Goal: Obtain resource: Download file/media

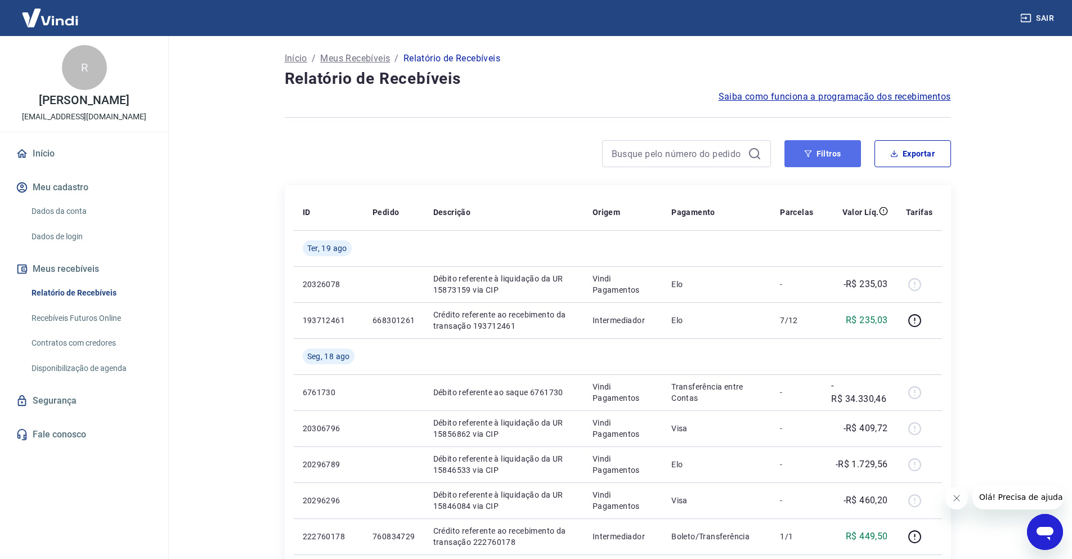
click at [845, 156] on button "Filtros" at bounding box center [822, 153] width 77 height 27
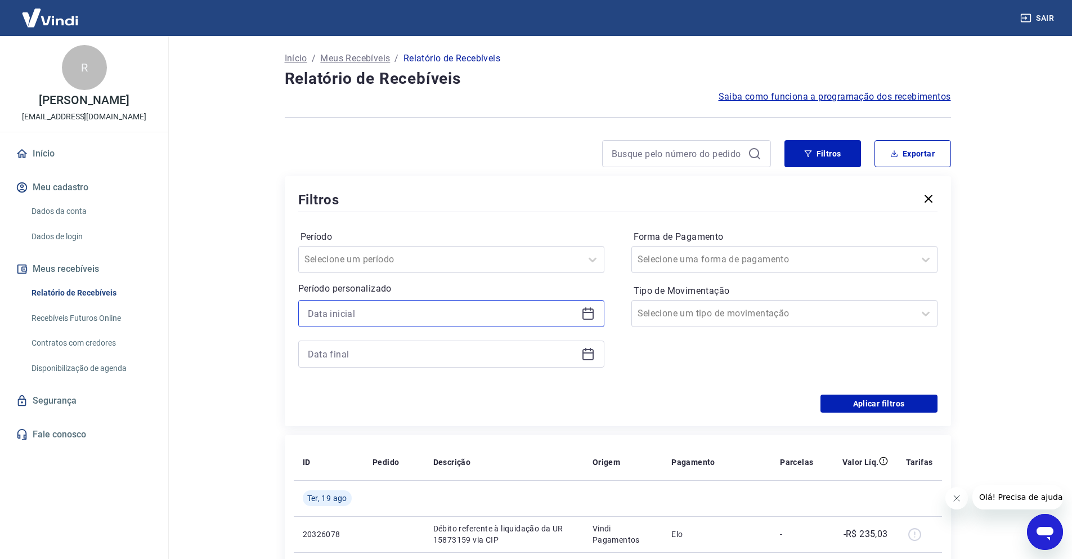
click at [490, 311] on input at bounding box center [442, 313] width 269 height 17
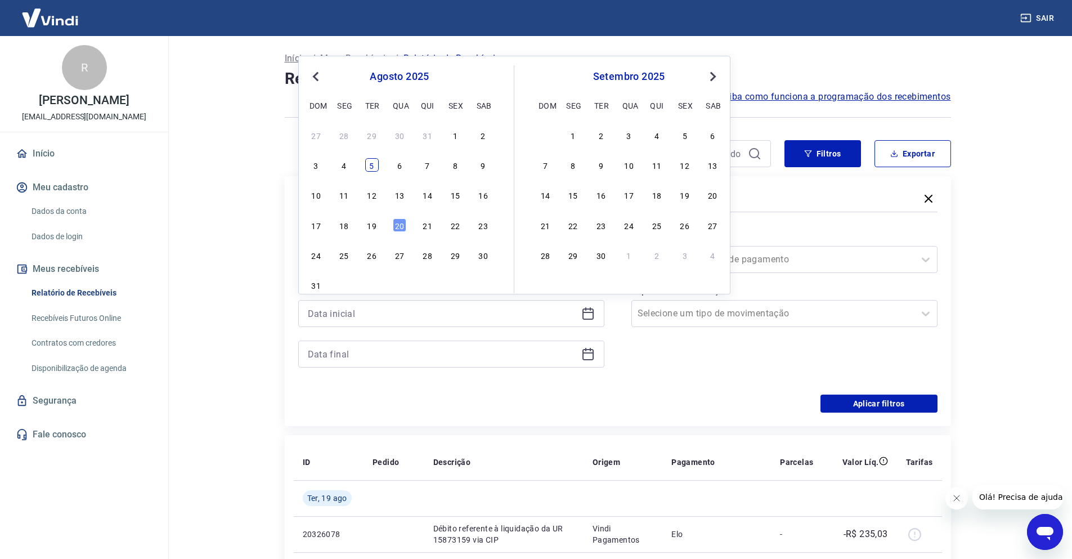
click at [373, 164] on div "5" at bounding box center [372, 165] width 14 height 14
type input "[DATE]"
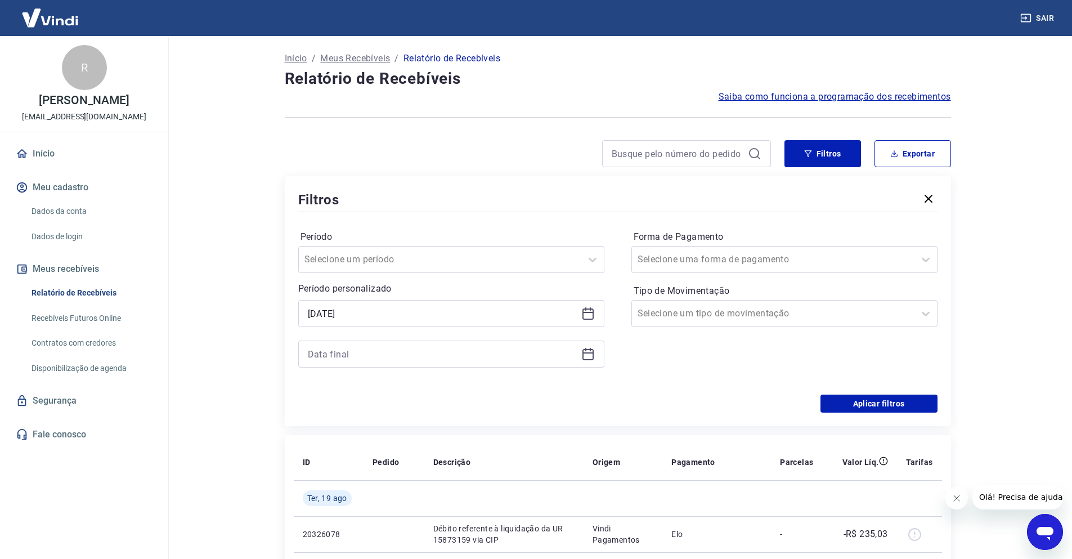
click at [407, 343] on div at bounding box center [451, 353] width 306 height 27
click at [417, 350] on input at bounding box center [442, 353] width 269 height 17
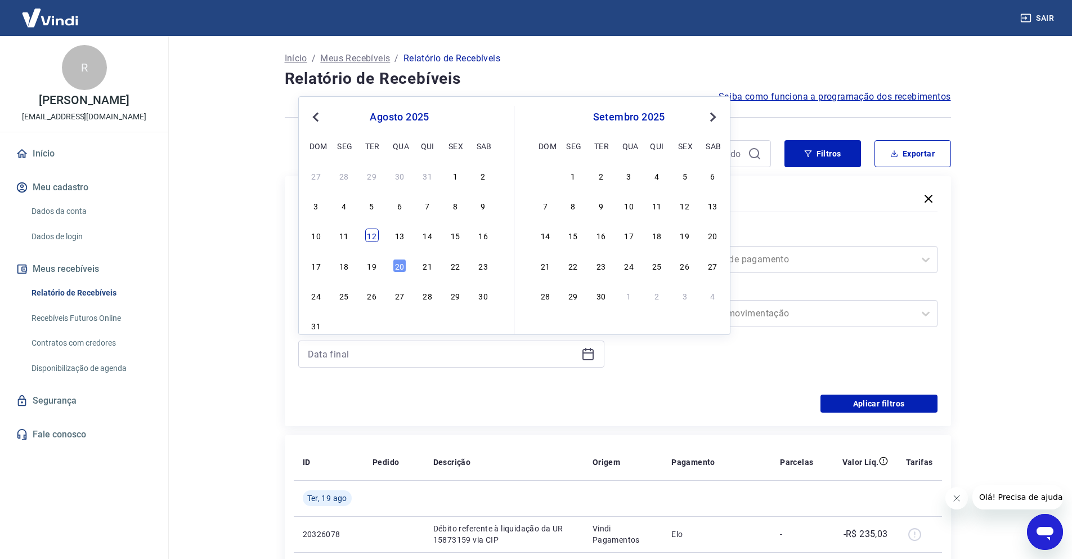
click at [368, 235] on div "12" at bounding box center [372, 235] width 14 height 14
type input "[DATE]"
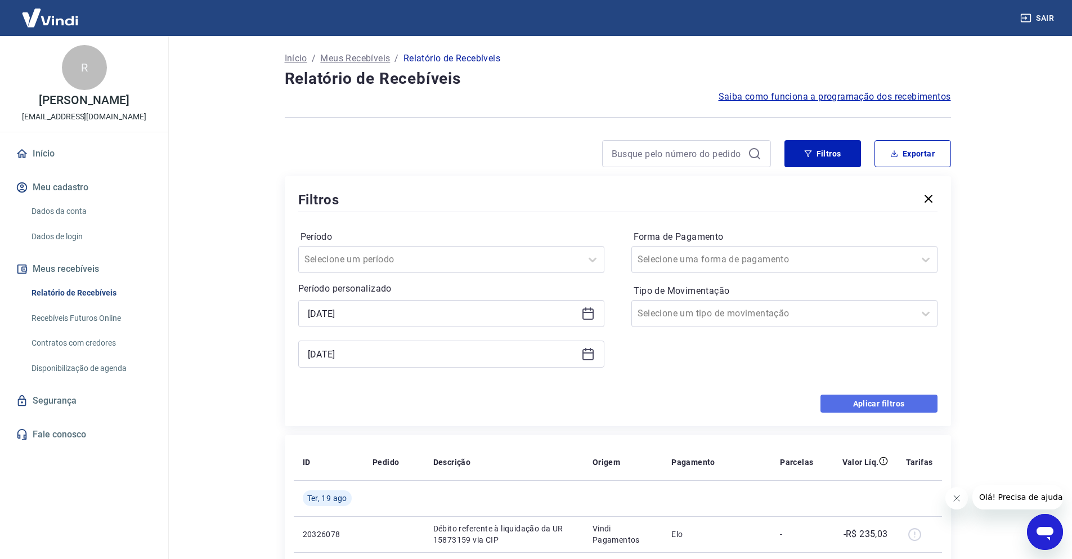
click at [884, 410] on button "Aplicar filtros" at bounding box center [878, 403] width 117 height 18
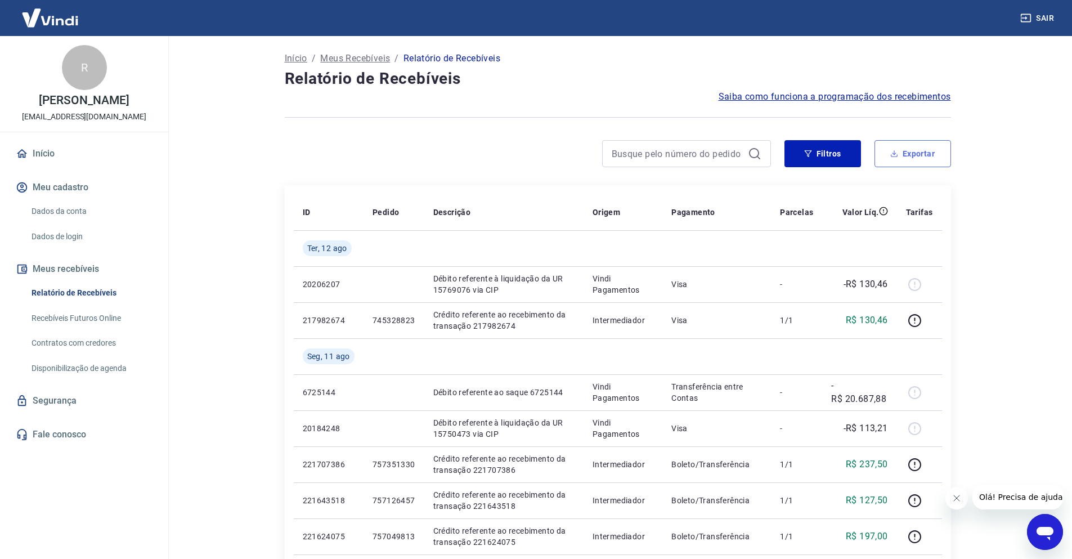
click at [904, 155] on button "Exportar" at bounding box center [912, 153] width 77 height 27
type input "[DATE]"
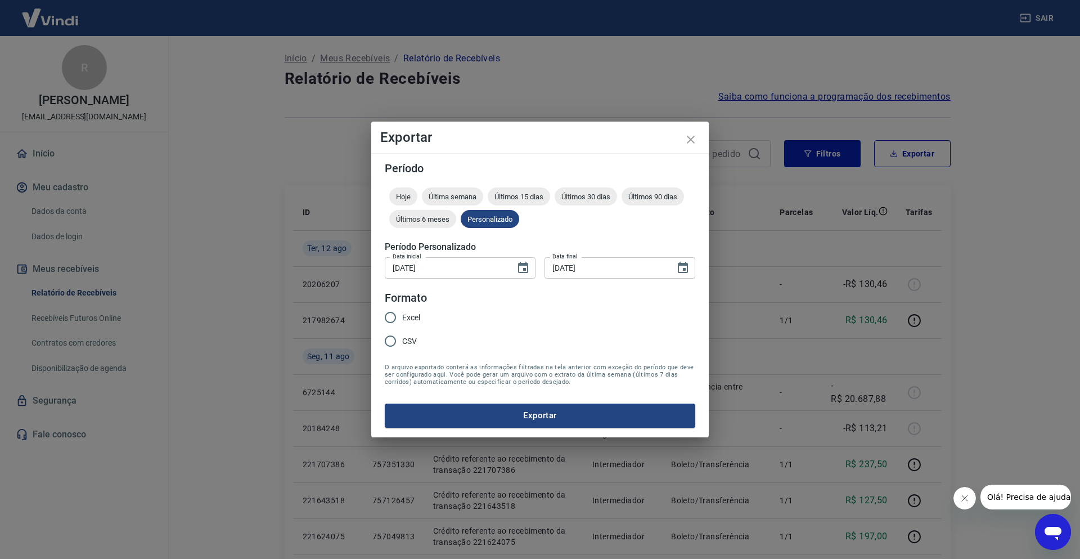
click at [392, 326] on input "Excel" at bounding box center [391, 318] width 24 height 24
radio input "true"
click at [497, 410] on button "Exportar" at bounding box center [540, 415] width 311 height 24
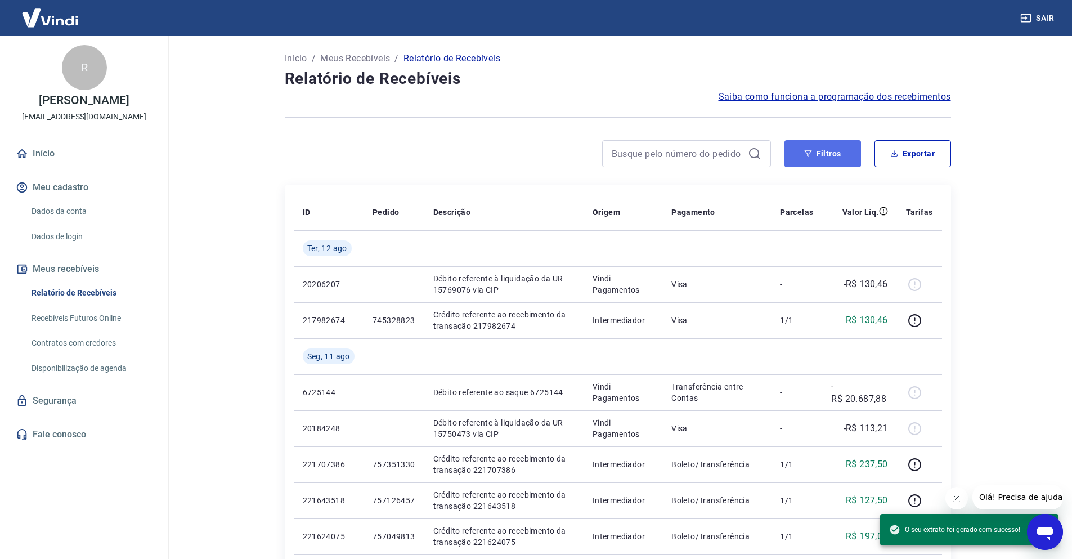
click at [815, 164] on button "Filtros" at bounding box center [822, 153] width 77 height 27
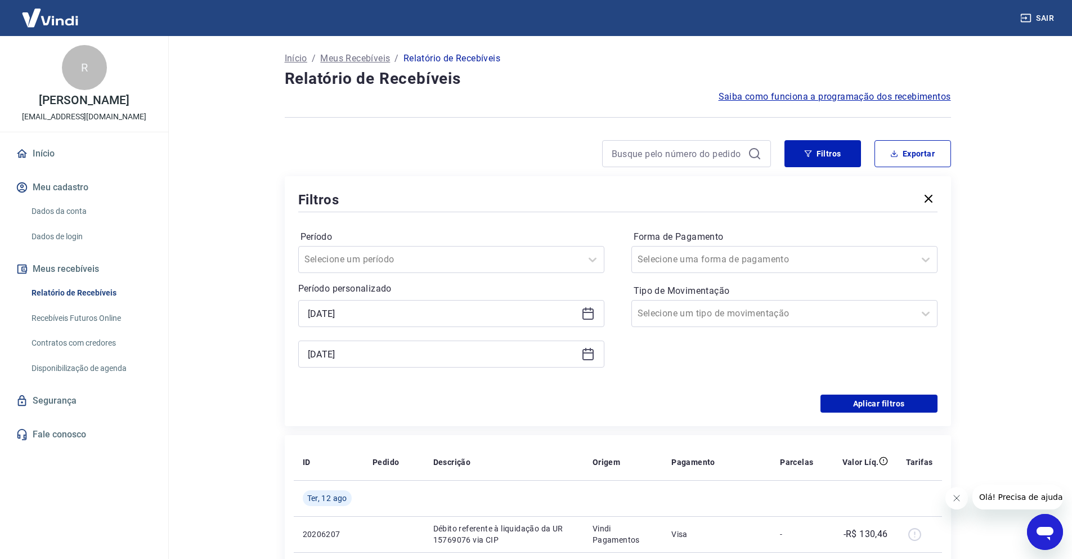
click at [475, 326] on div "[DATE]" at bounding box center [451, 313] width 306 height 27
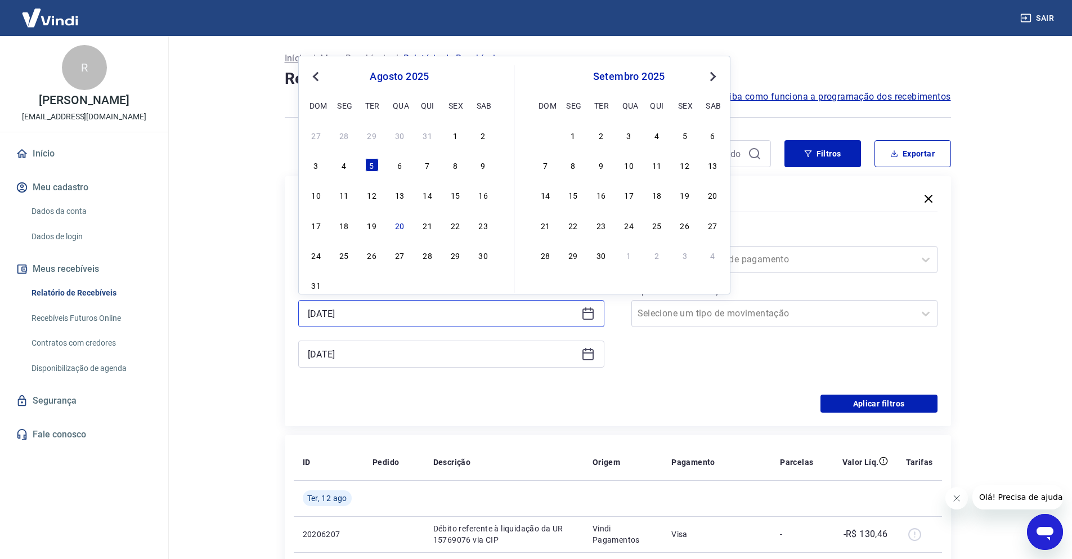
click at [468, 313] on input "[DATE]" at bounding box center [442, 313] width 269 height 17
click at [372, 165] on div "5" at bounding box center [372, 165] width 14 height 14
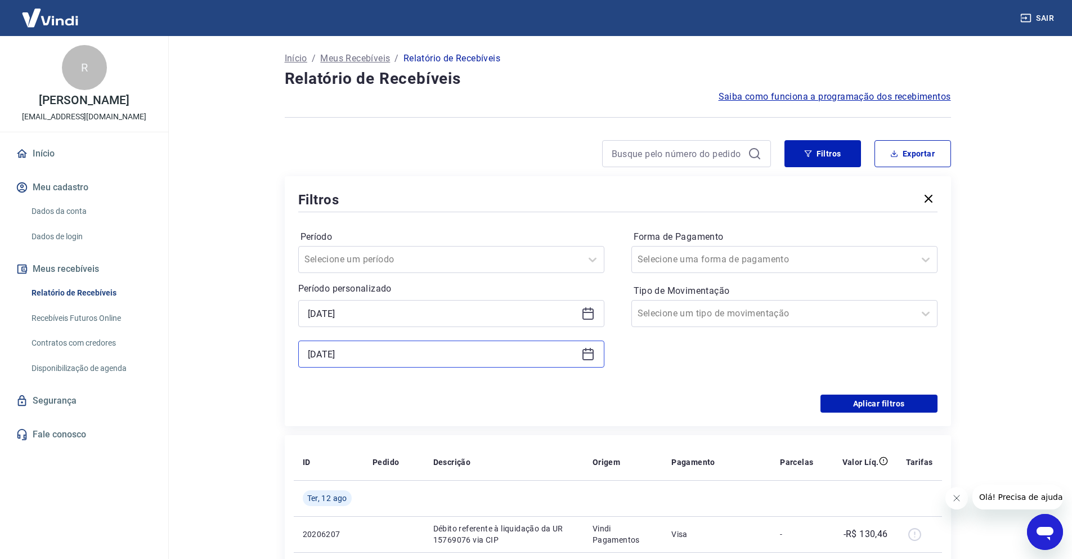
click at [440, 347] on input "[DATE]" at bounding box center [442, 353] width 269 height 17
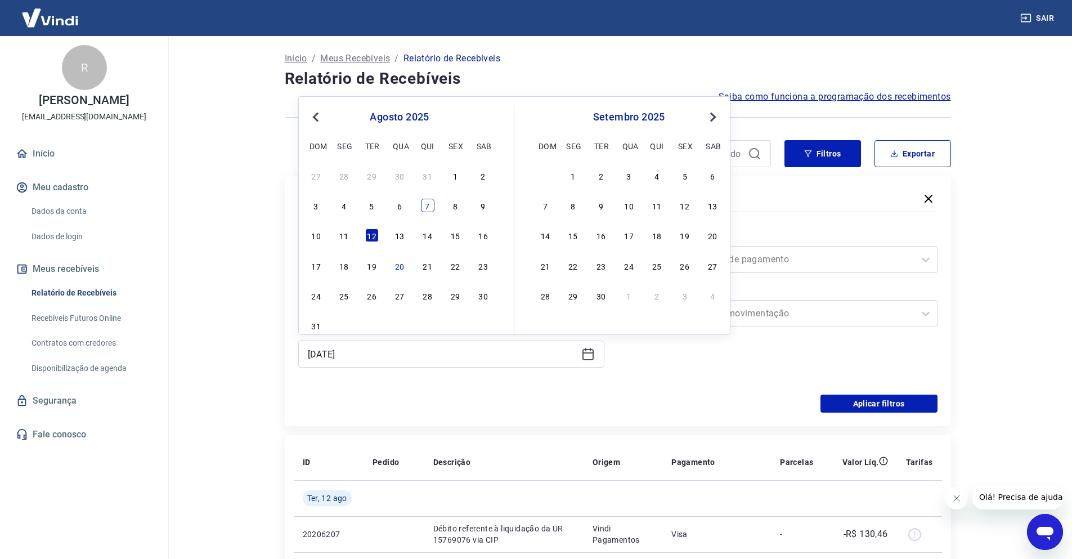
click at [434, 207] on div "7" at bounding box center [428, 206] width 14 height 14
type input "[DATE]"
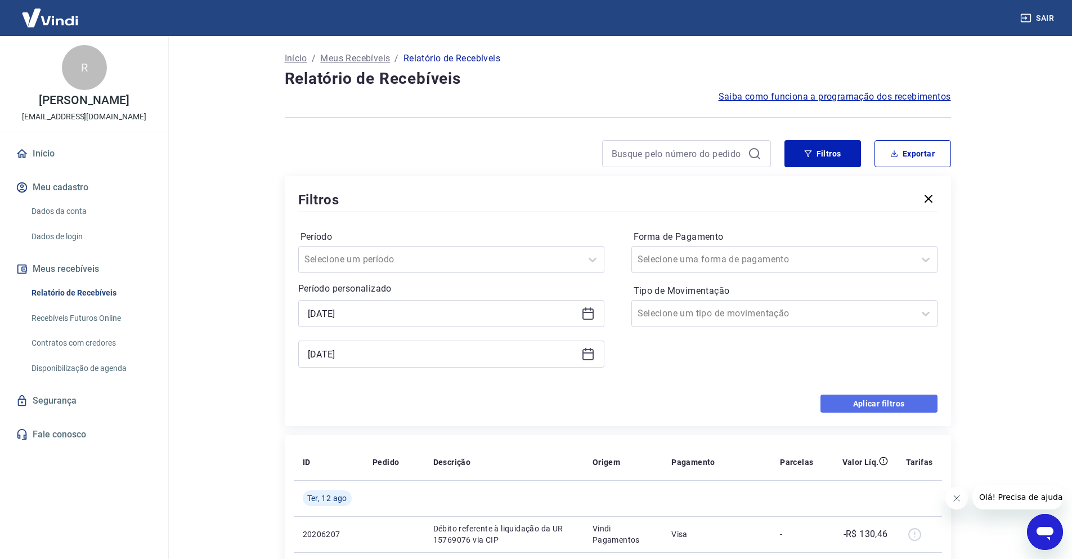
click at [856, 408] on button "Aplicar filtros" at bounding box center [878, 403] width 117 height 18
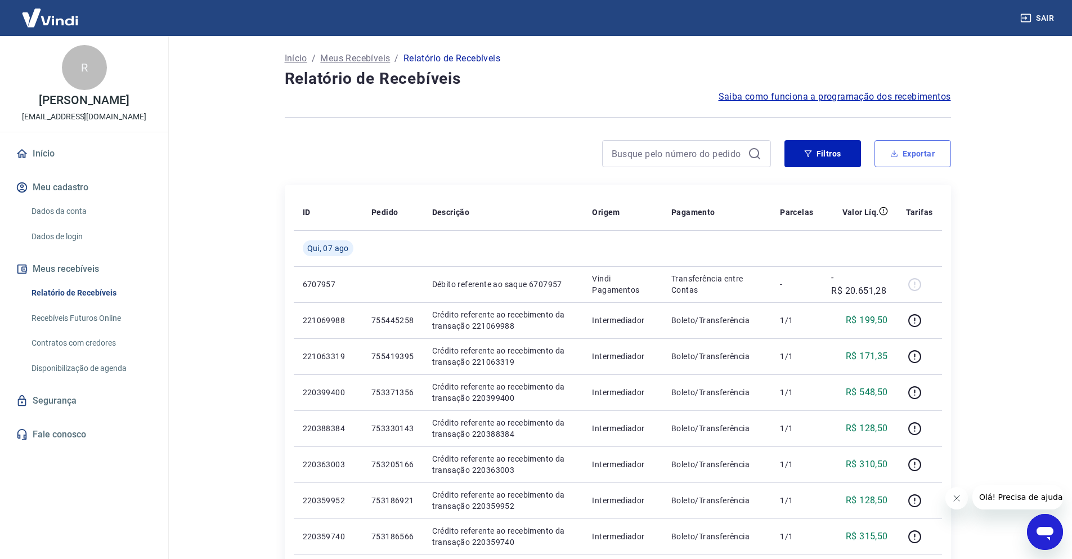
click at [903, 158] on button "Exportar" at bounding box center [912, 153] width 77 height 27
type input "[DATE]"
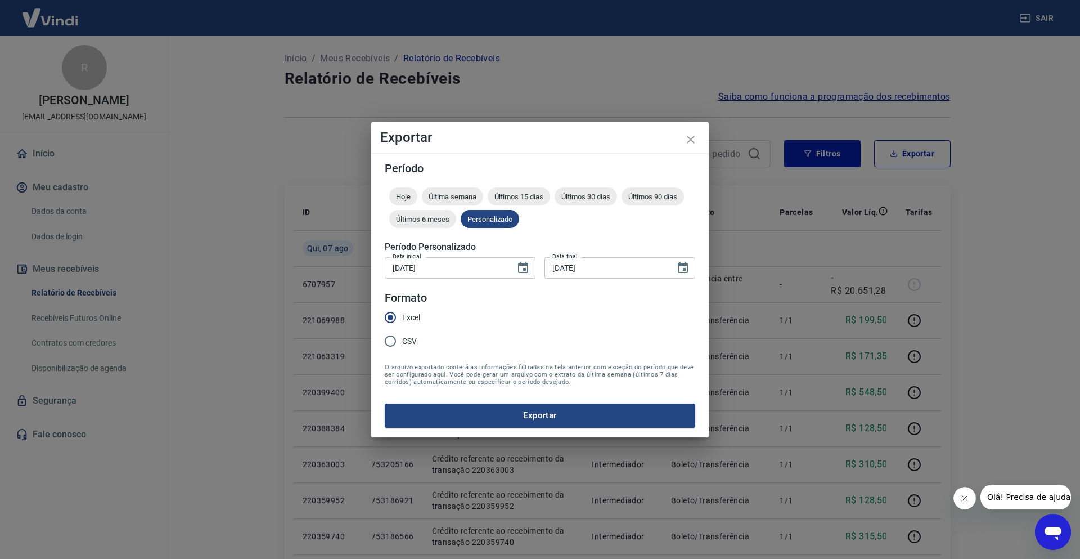
click at [548, 412] on button "Exportar" at bounding box center [540, 415] width 311 height 24
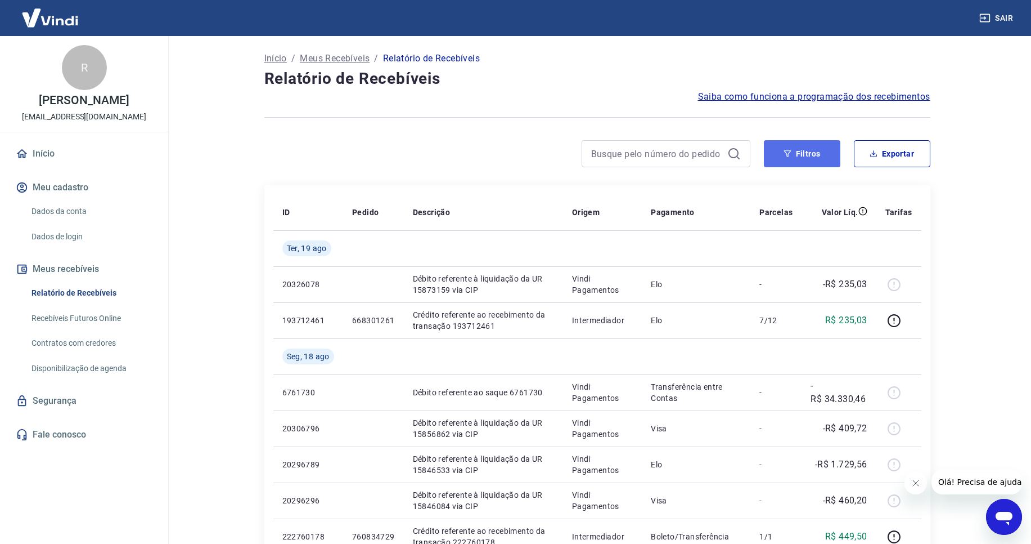
click at [797, 161] on button "Filtros" at bounding box center [802, 153] width 77 height 27
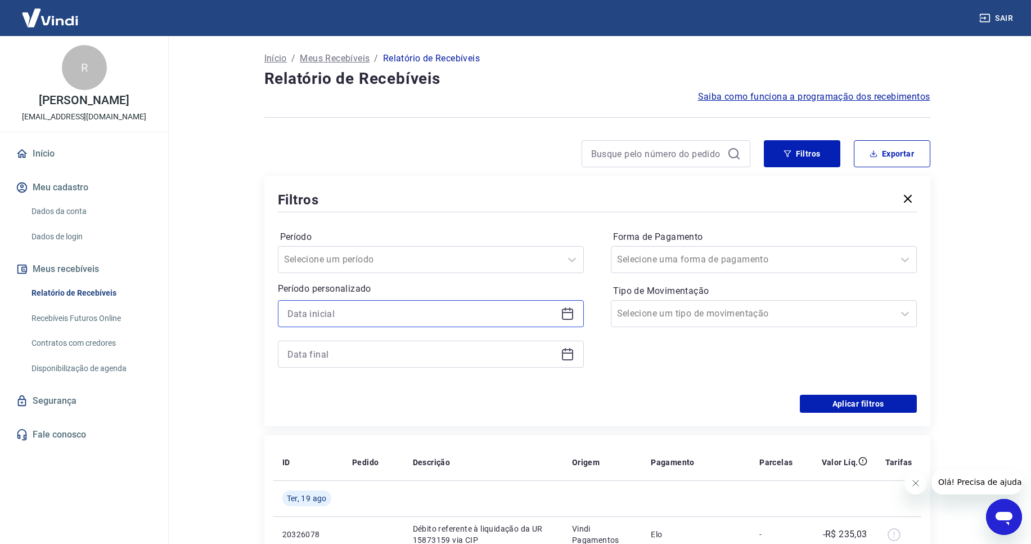
click at [523, 307] on input at bounding box center [422, 313] width 269 height 17
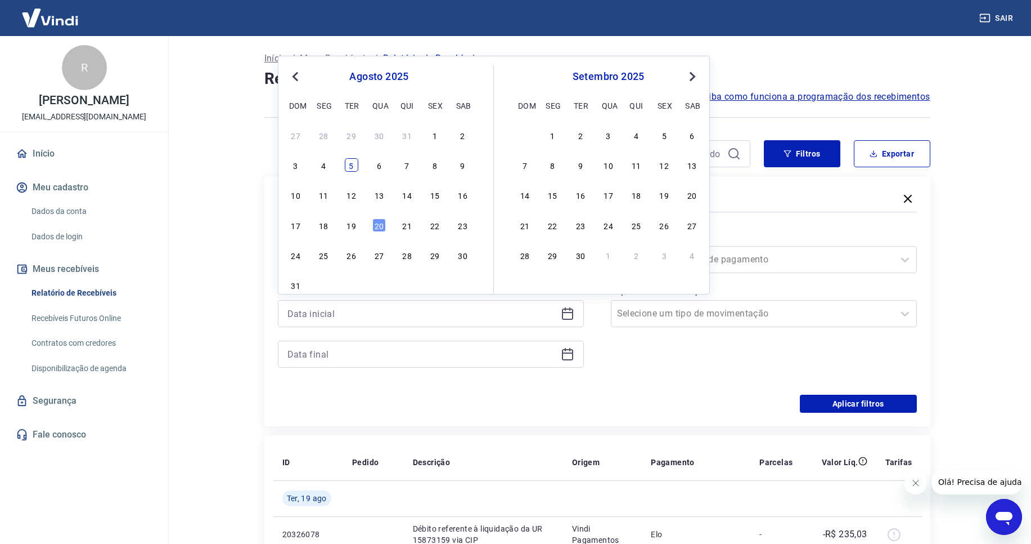
click at [354, 161] on div "5" at bounding box center [352, 165] width 14 height 14
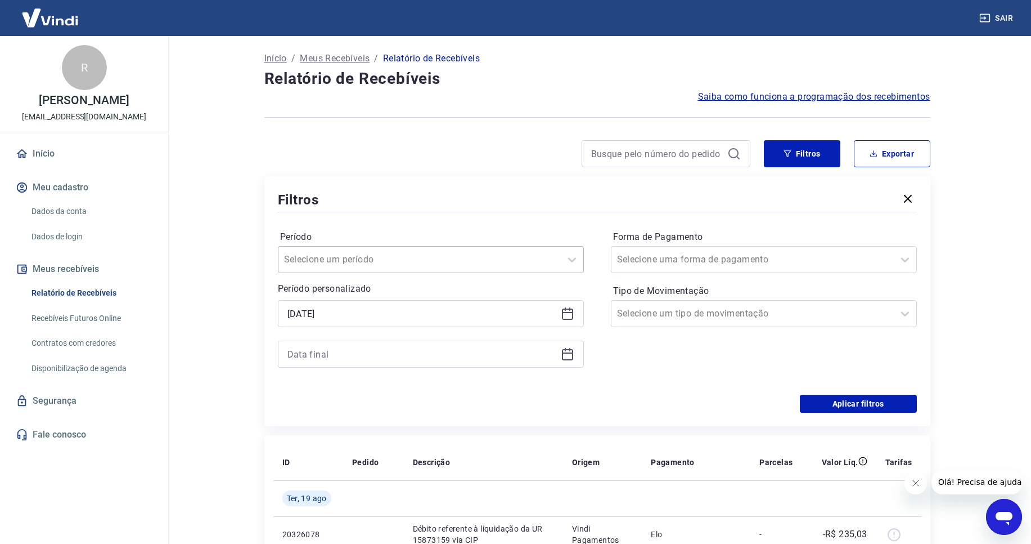
type input "[DATE]"
click at [538, 353] on input at bounding box center [422, 353] width 269 height 17
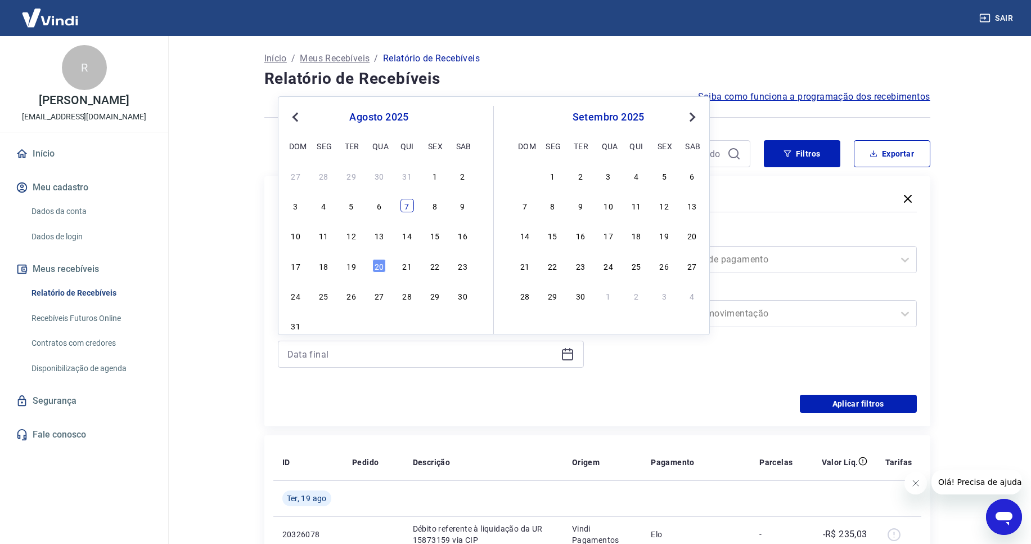
click at [407, 204] on div "7" at bounding box center [408, 206] width 14 height 14
type input "[DATE]"
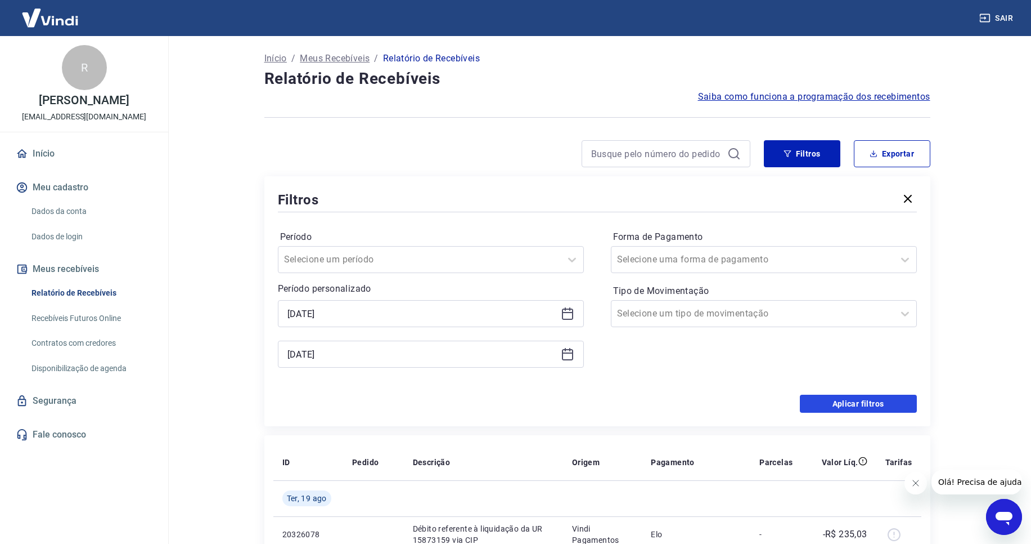
click at [825, 398] on button "Aplicar filtros" at bounding box center [858, 403] width 117 height 18
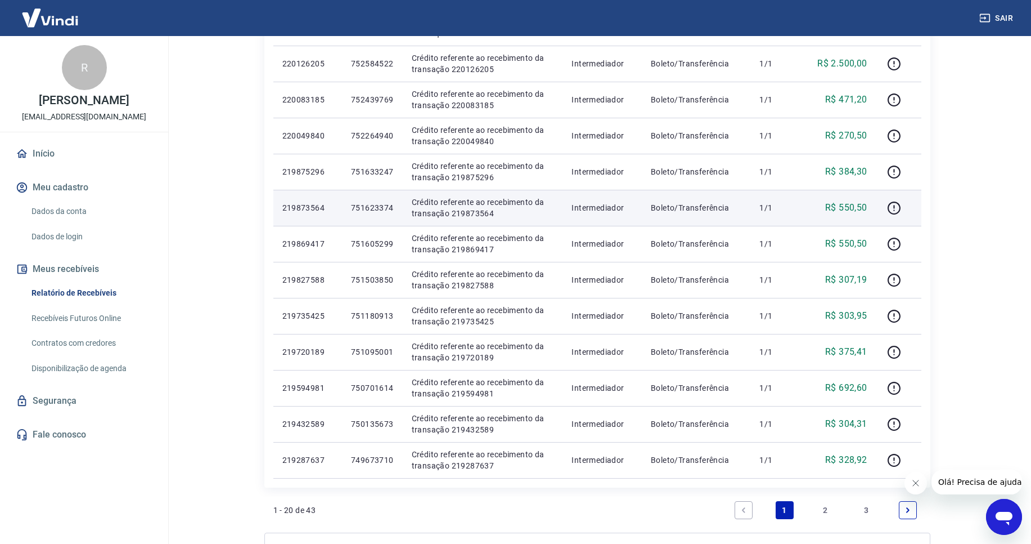
scroll to position [628, 0]
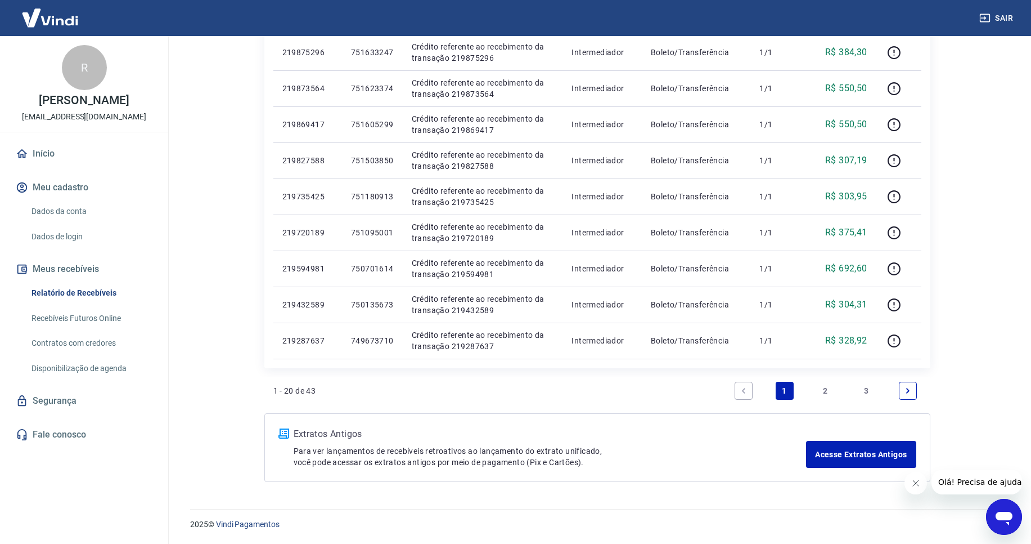
click at [825, 389] on link "2" at bounding box center [826, 390] width 18 height 18
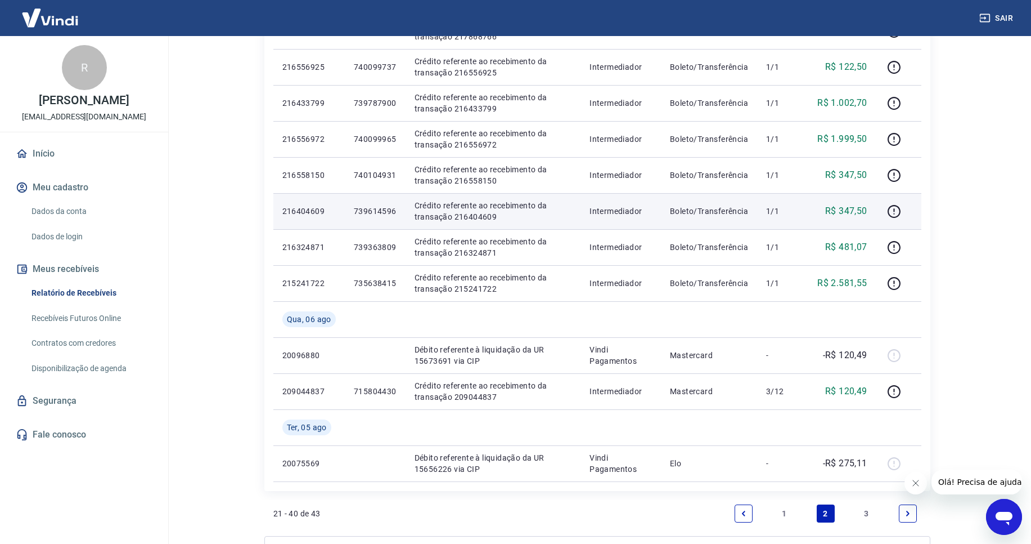
scroll to position [675, 0]
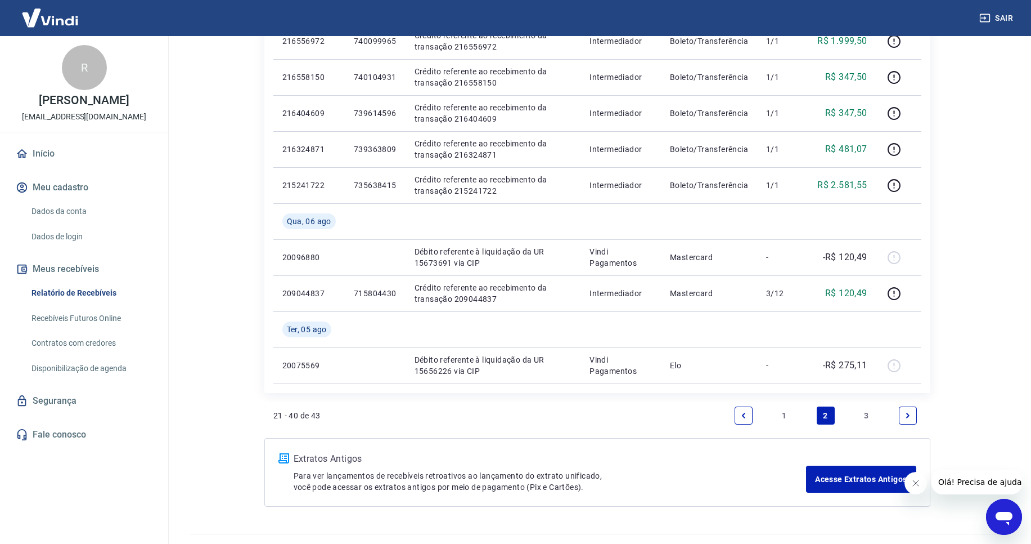
click at [870, 412] on link "3" at bounding box center [867, 415] width 18 height 18
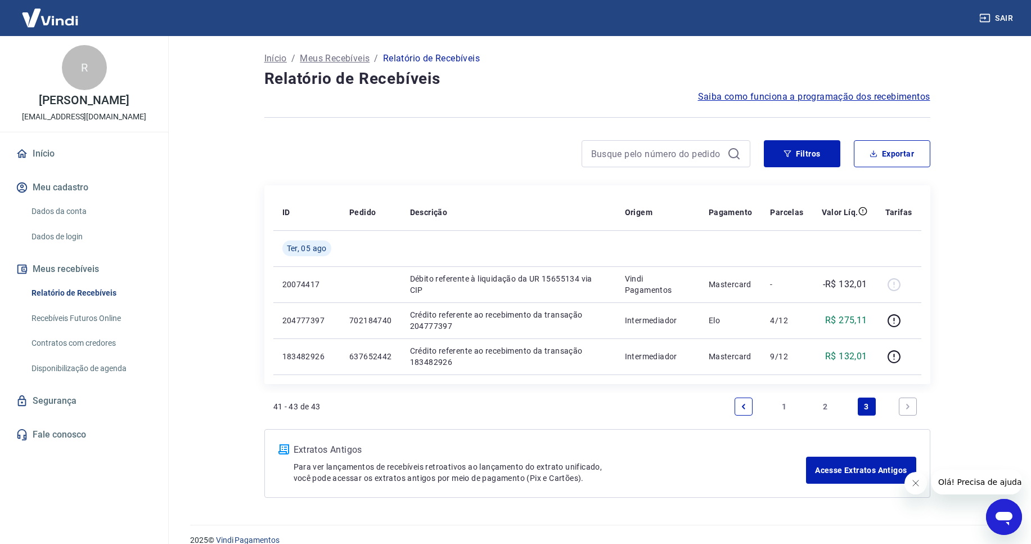
click at [783, 406] on link "1" at bounding box center [785, 406] width 18 height 18
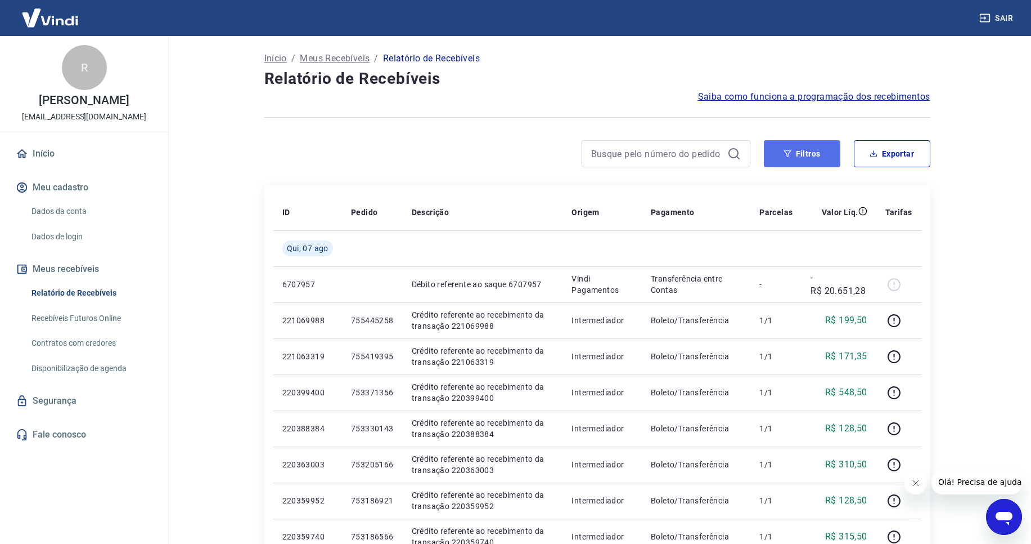
click at [783, 151] on button "Filtros" at bounding box center [802, 153] width 77 height 27
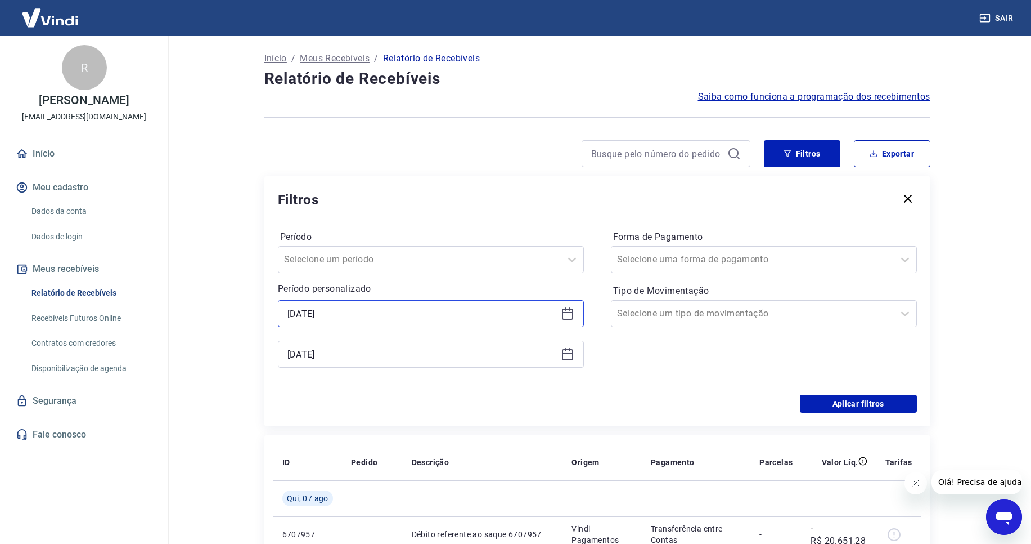
click at [457, 313] on input "[DATE]" at bounding box center [422, 313] width 269 height 17
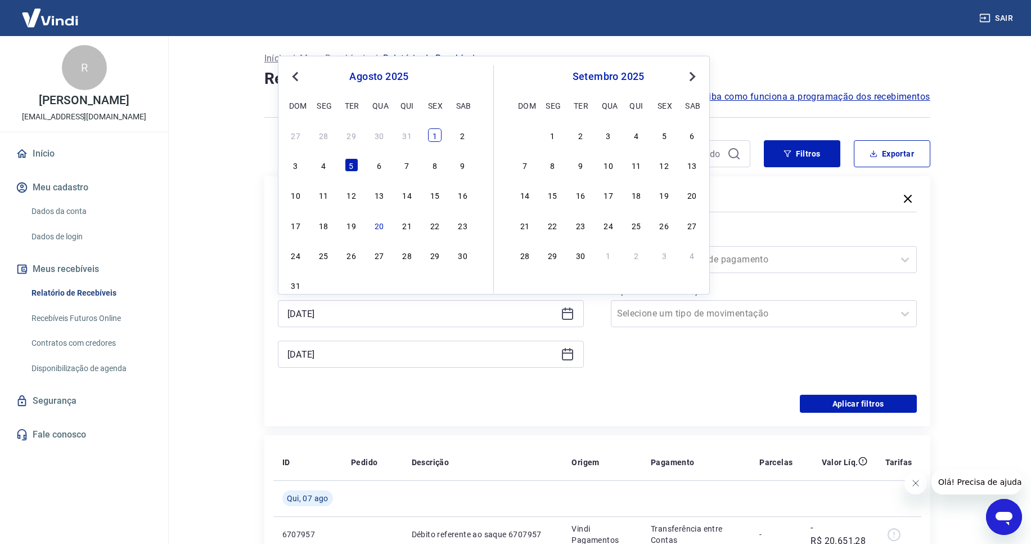
click at [436, 134] on div "1" at bounding box center [435, 135] width 14 height 14
type input "01/08/2025"
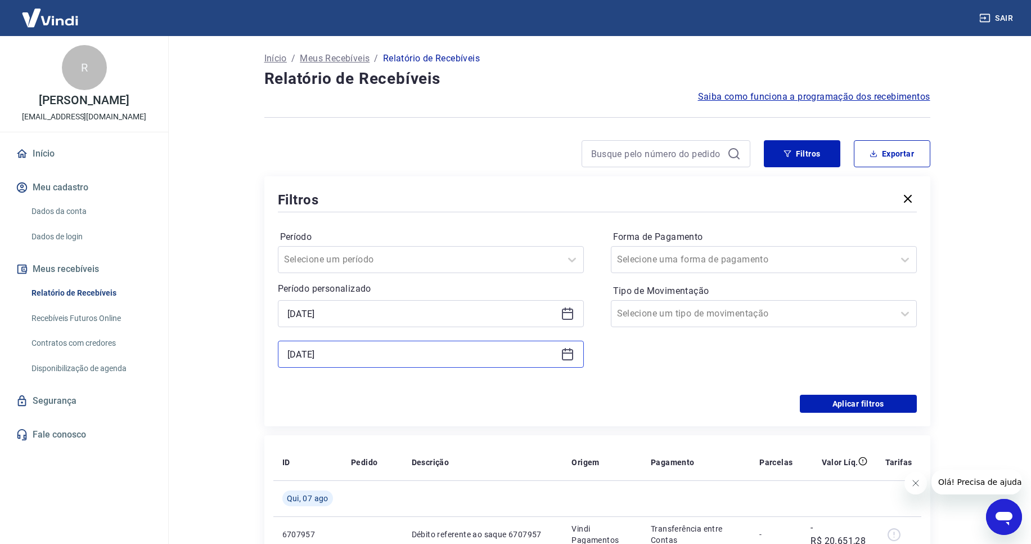
click at [487, 357] on input "[DATE]" at bounding box center [422, 353] width 269 height 17
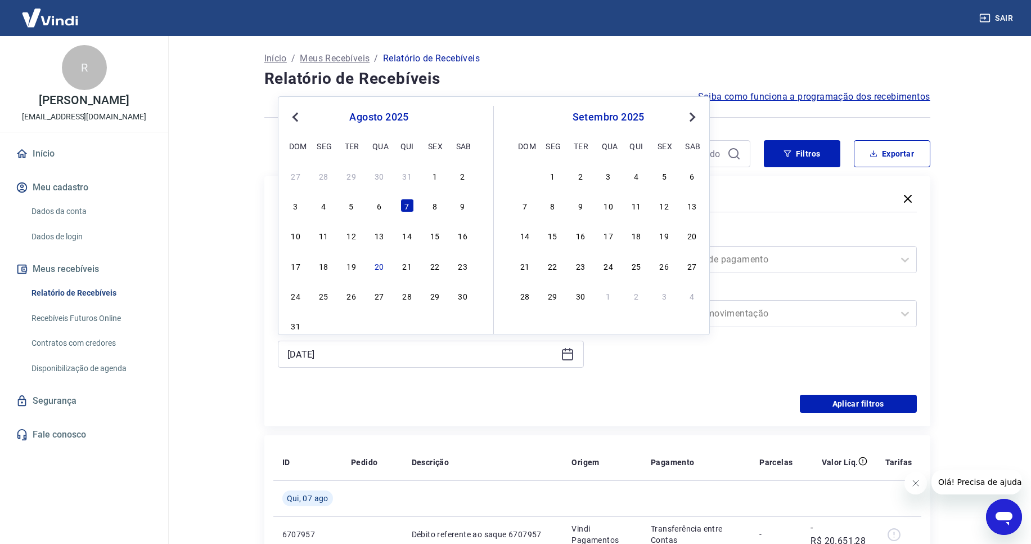
click at [329, 204] on div "4" at bounding box center [324, 206] width 14 height 14
type input "04/08/2025"
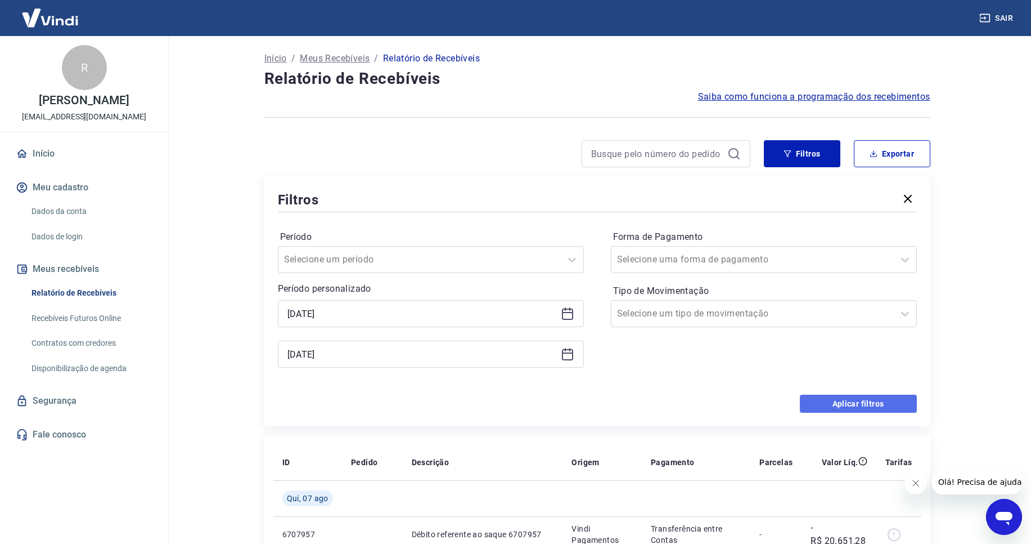
click at [841, 410] on button "Aplicar filtros" at bounding box center [858, 403] width 117 height 18
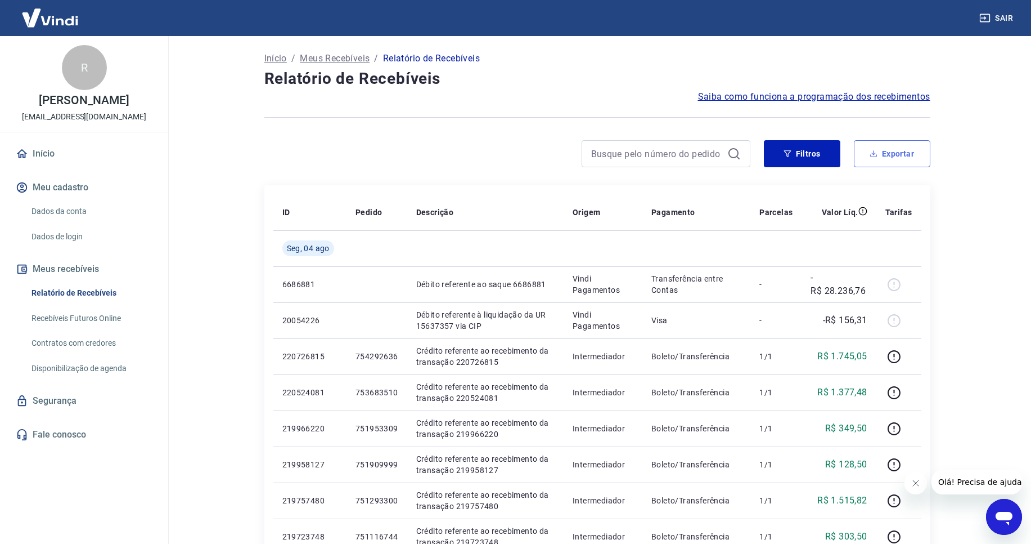
click at [891, 154] on button "Exportar" at bounding box center [892, 153] width 77 height 27
type input "01/08/2025"
type input "04/08/2025"
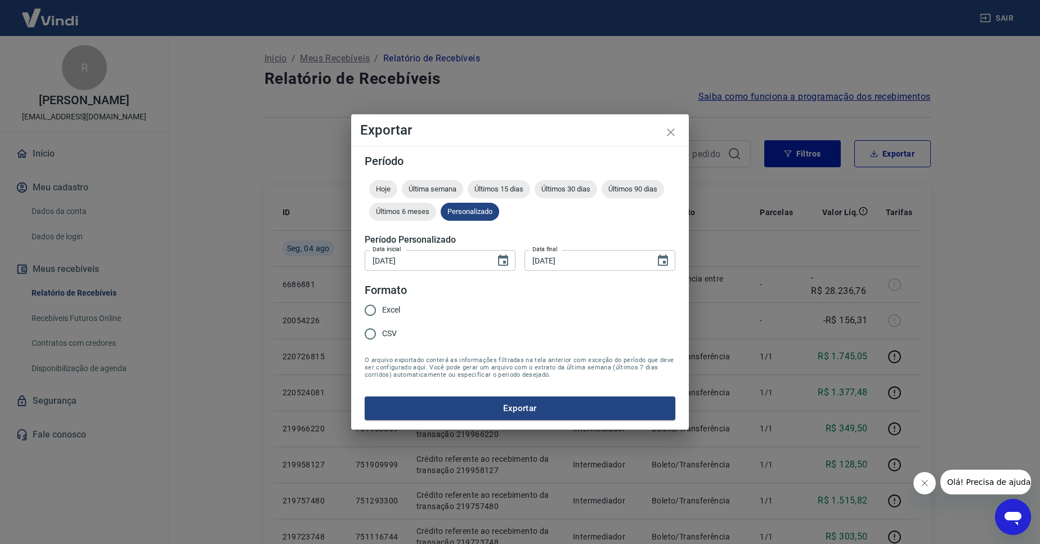
click at [389, 308] on span "Excel" at bounding box center [391, 310] width 18 height 12
click at [382, 308] on input "Excel" at bounding box center [370, 310] width 24 height 24
radio input "true"
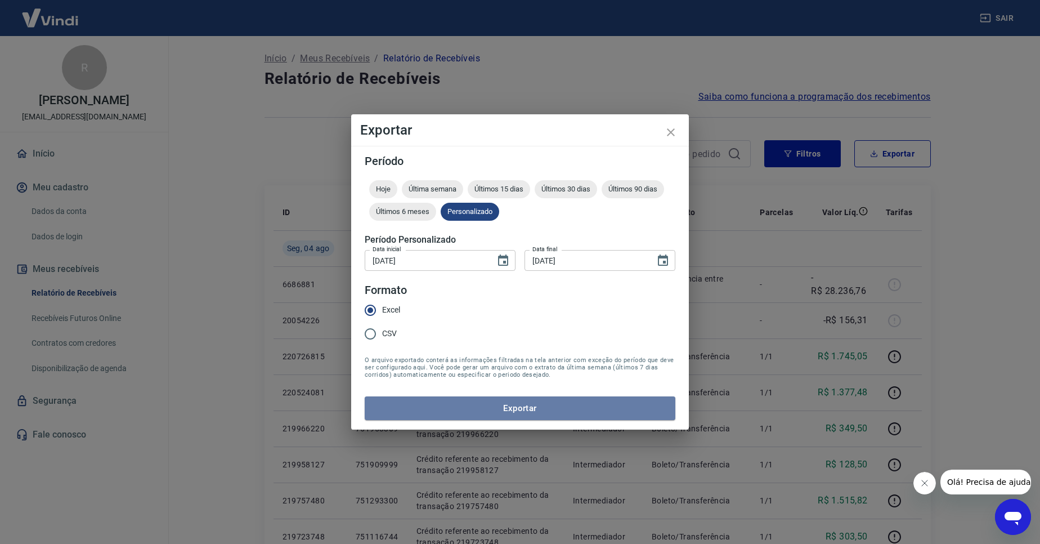
click at [552, 409] on button "Exportar" at bounding box center [520, 408] width 311 height 24
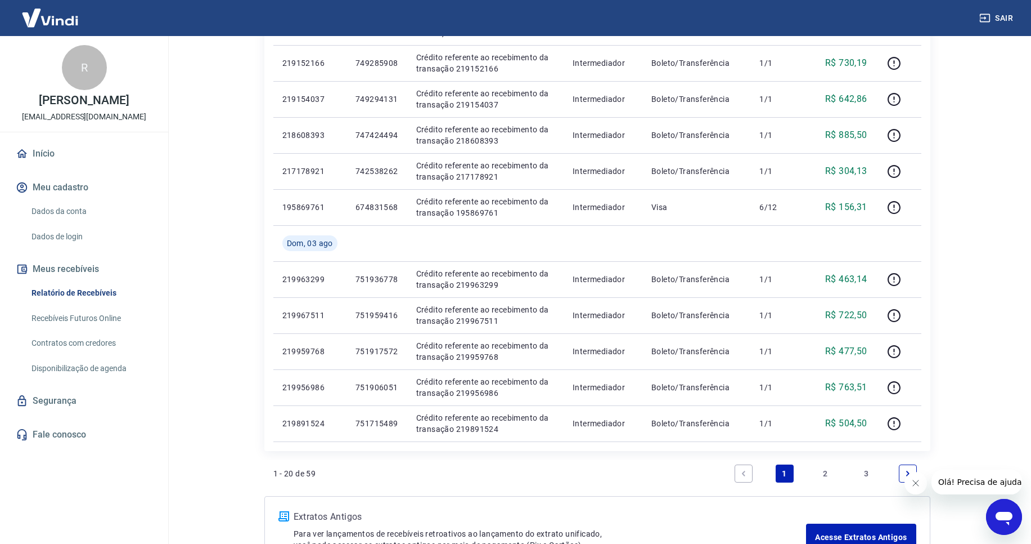
scroll to position [664, 0]
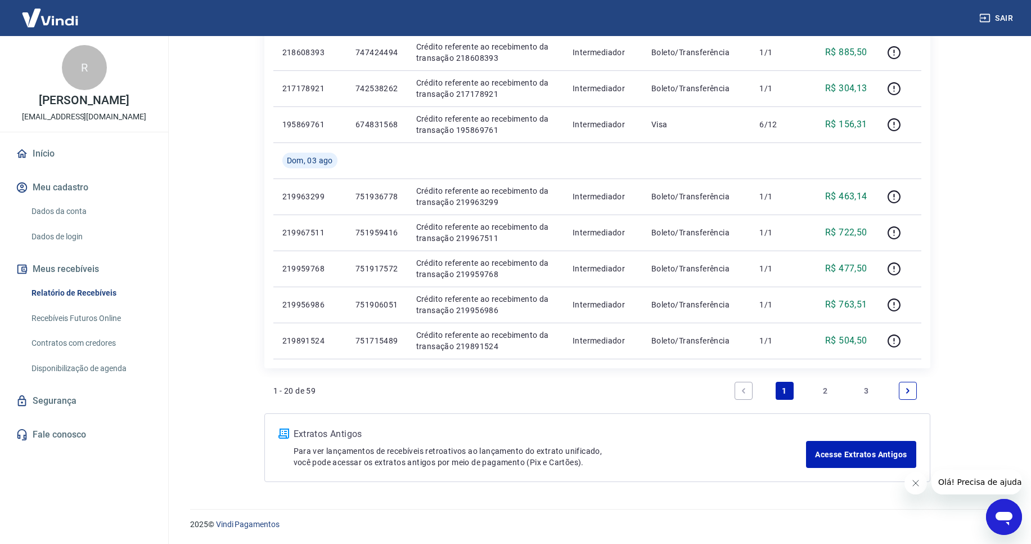
click at [784, 395] on link "1" at bounding box center [785, 390] width 18 height 18
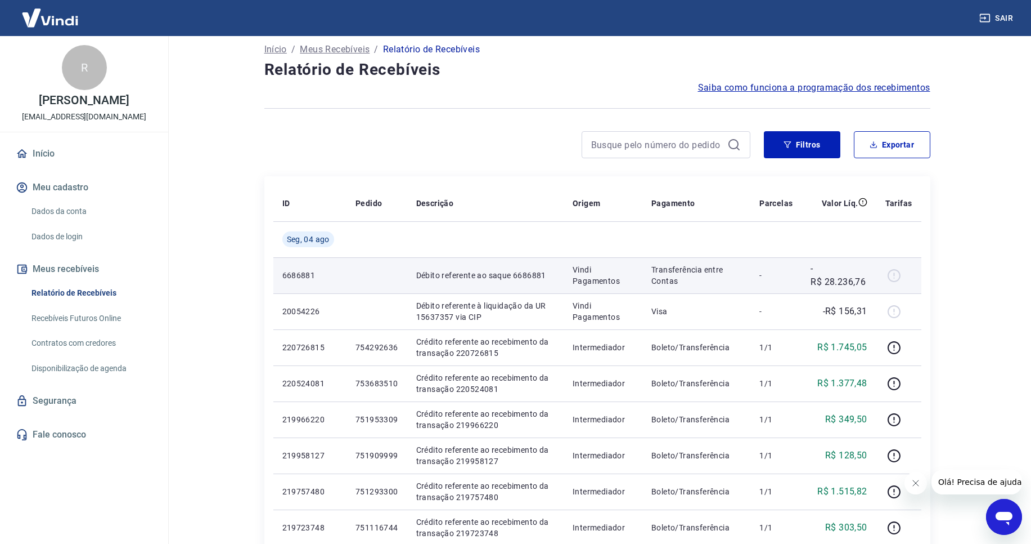
scroll to position [0, 0]
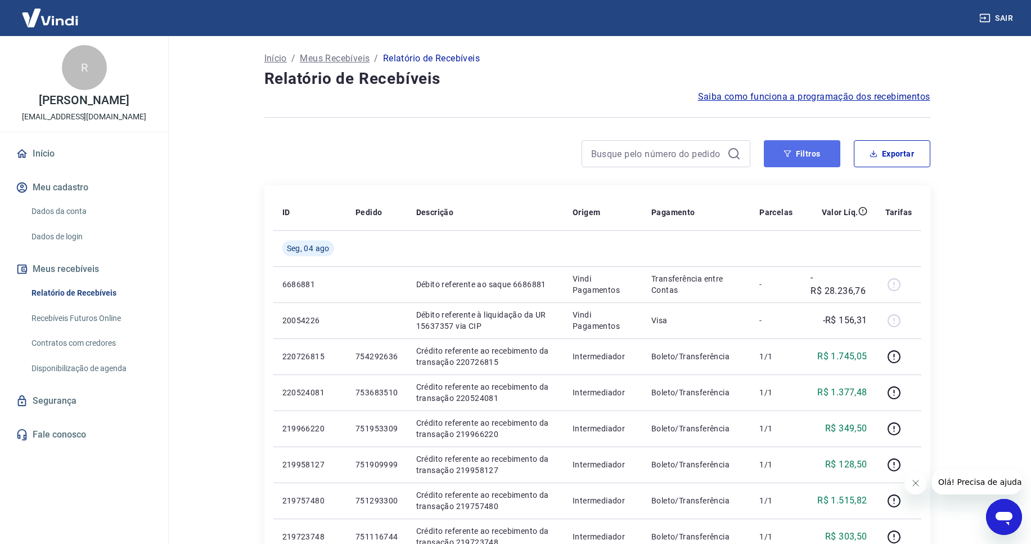
click at [787, 160] on button "Filtros" at bounding box center [802, 153] width 77 height 27
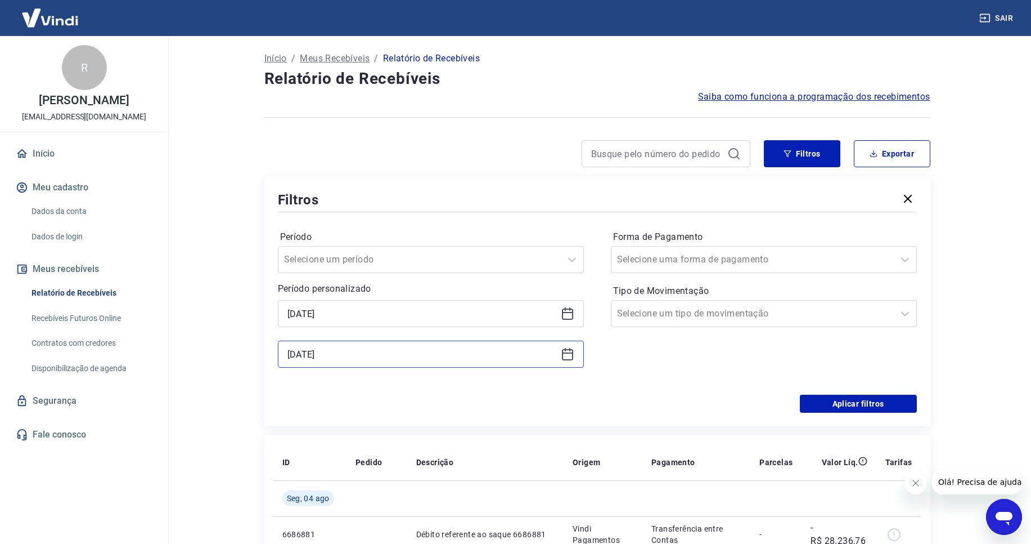
click at [518, 352] on input "04/08/2025" at bounding box center [422, 353] width 269 height 17
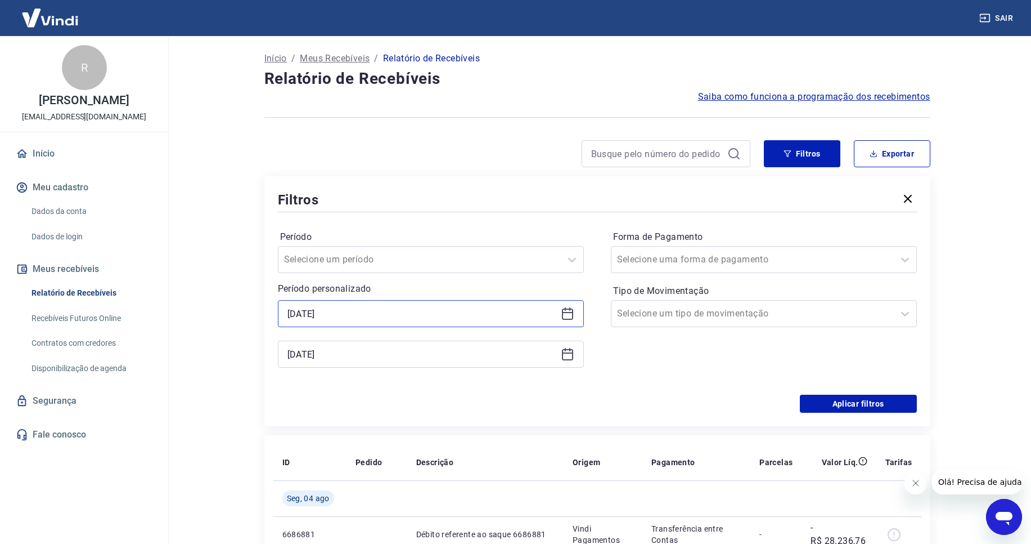
click at [462, 319] on input "01/08/2025" at bounding box center [422, 313] width 269 height 17
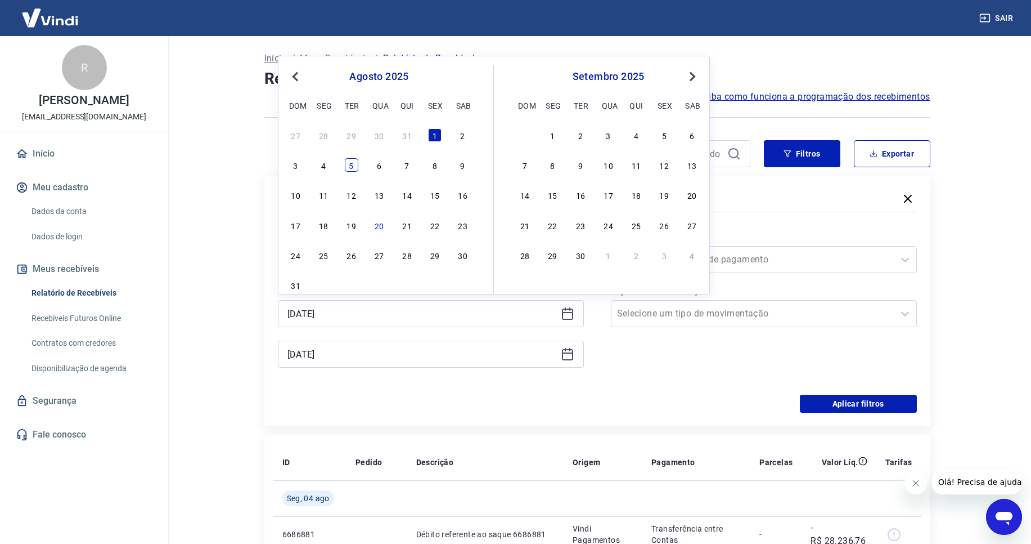
click at [353, 169] on div "5" at bounding box center [352, 165] width 14 height 14
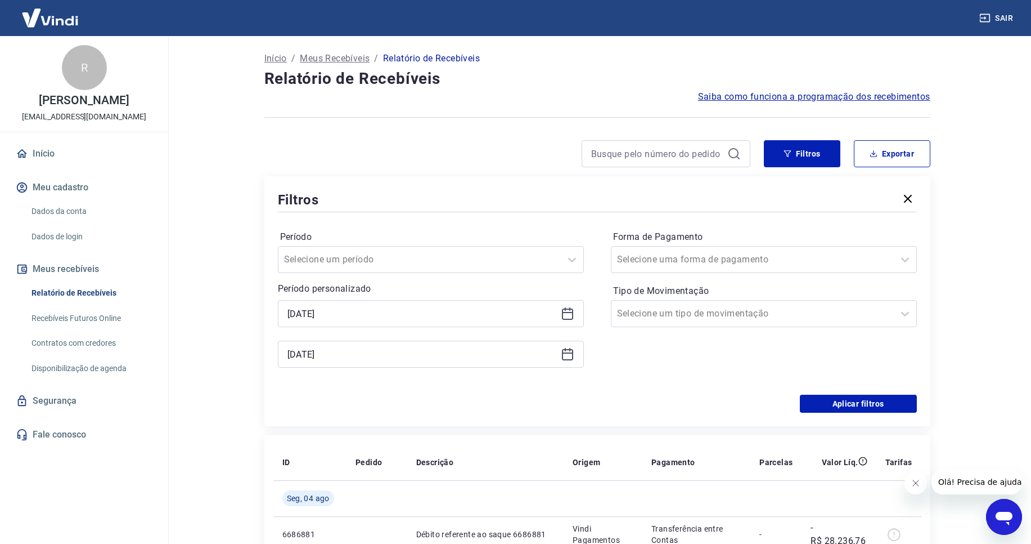
type input "[DATE]"
click at [491, 352] on input "04/08/2025" at bounding box center [422, 353] width 269 height 17
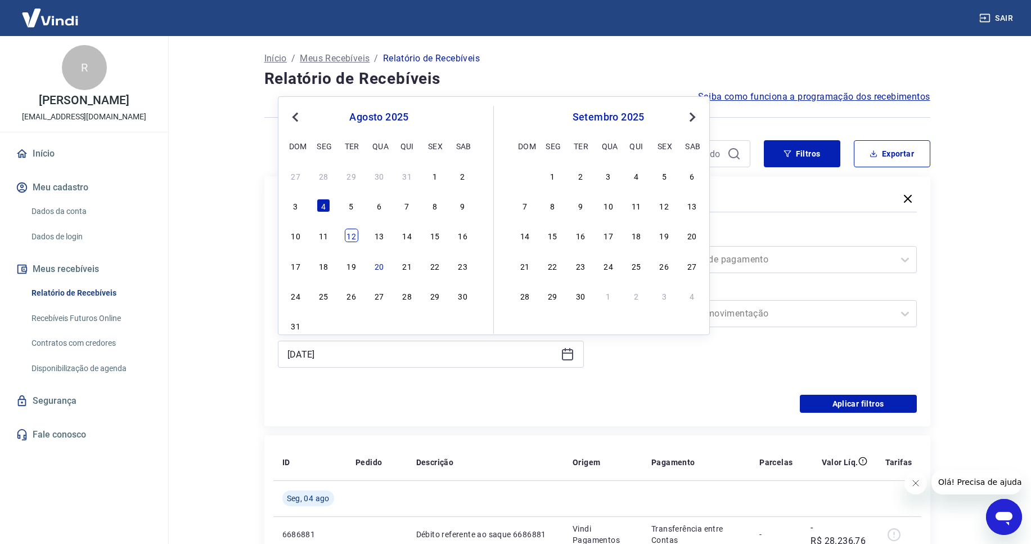
click at [351, 234] on div "12" at bounding box center [352, 235] width 14 height 14
type input "[DATE]"
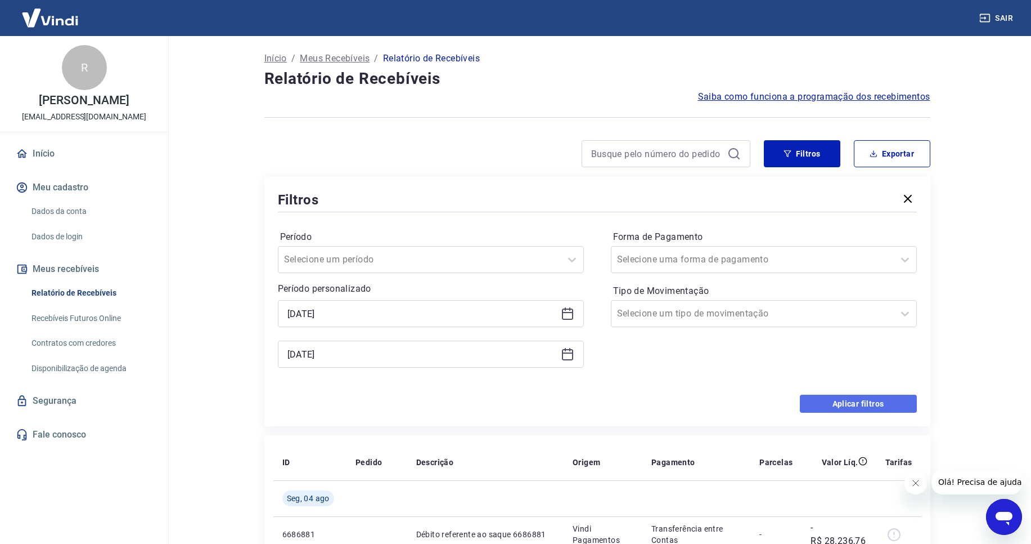
click at [862, 403] on button "Aplicar filtros" at bounding box center [858, 403] width 117 height 18
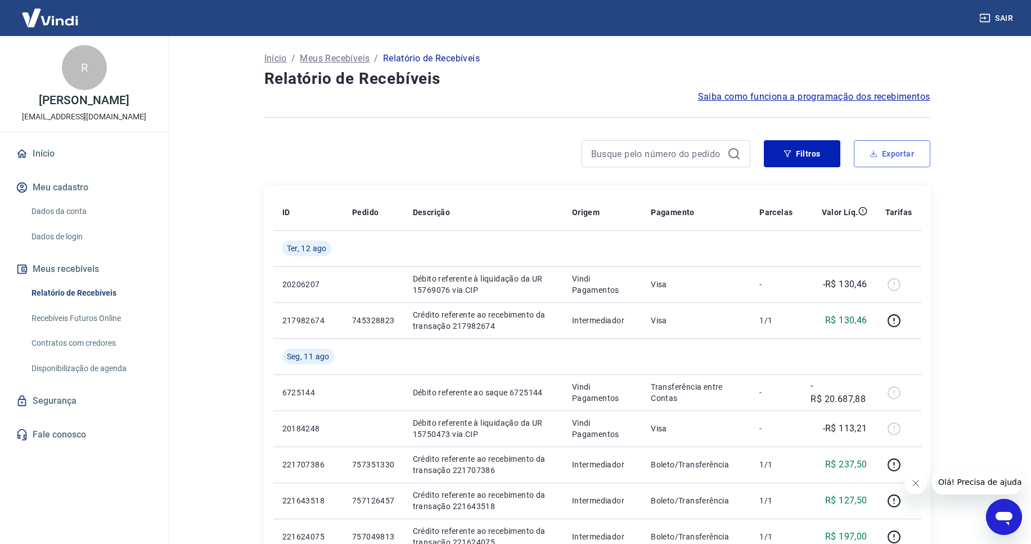
click at [882, 159] on button "Exportar" at bounding box center [892, 153] width 77 height 27
type input "[DATE]"
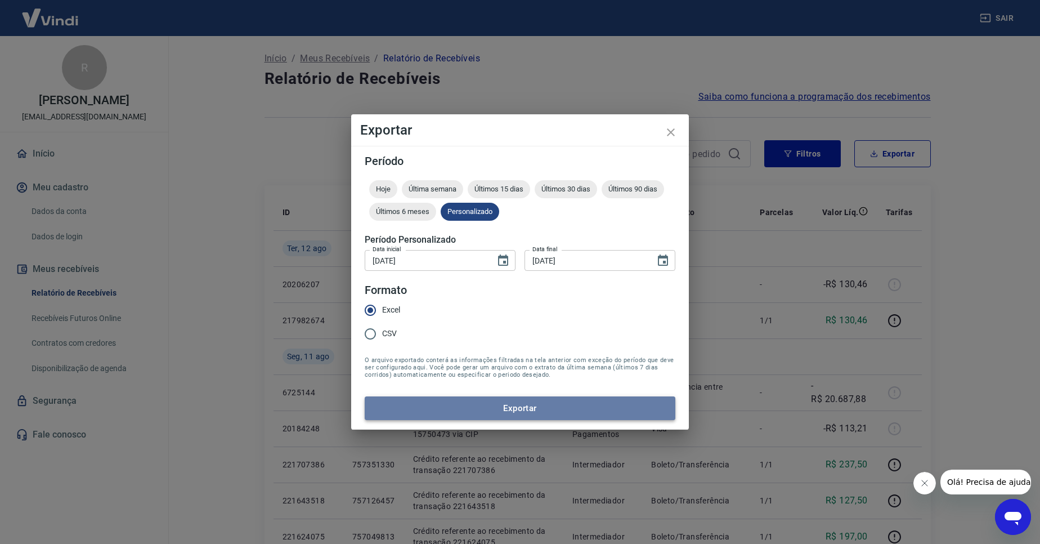
click at [499, 406] on button "Exportar" at bounding box center [520, 408] width 311 height 24
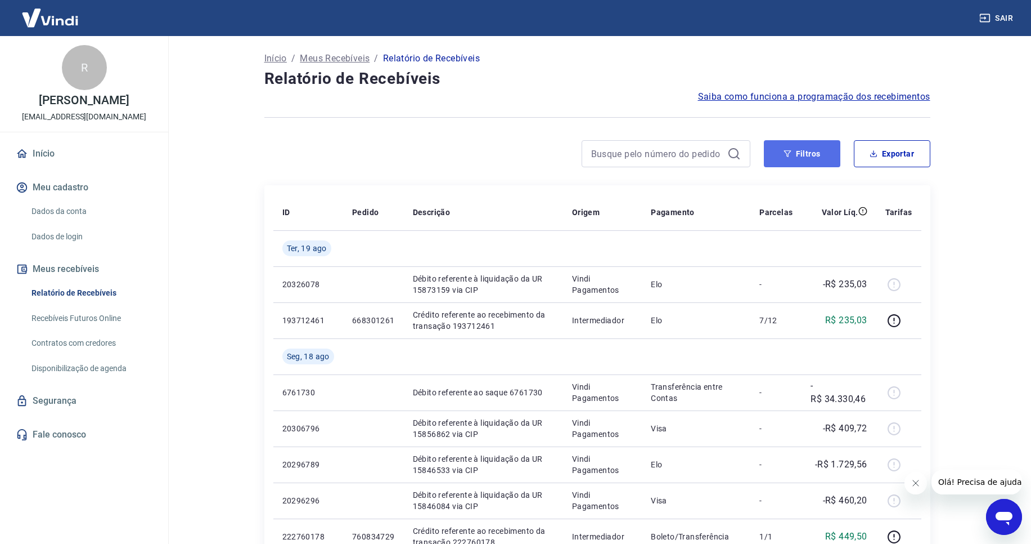
click at [793, 164] on button "Filtros" at bounding box center [802, 153] width 77 height 27
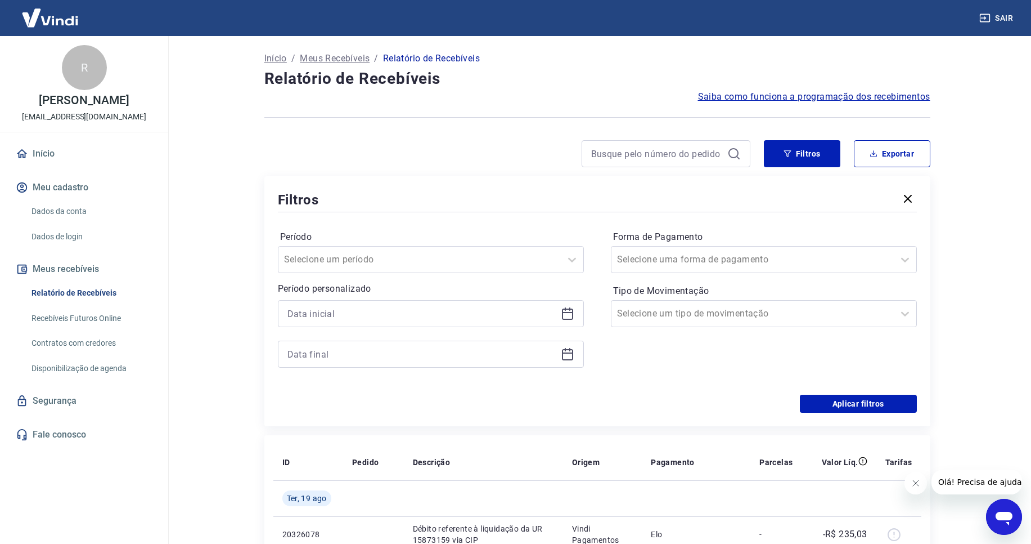
click at [562, 323] on div at bounding box center [431, 313] width 306 height 27
click at [547, 318] on input at bounding box center [422, 313] width 269 height 17
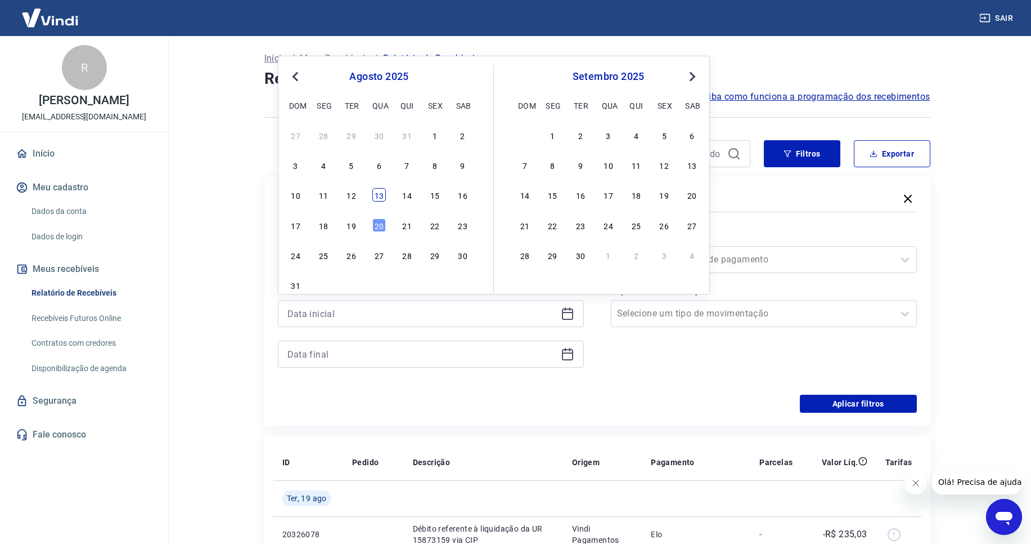
click at [372, 195] on div "13" at bounding box center [379, 195] width 14 height 14
type input "13/08/2025"
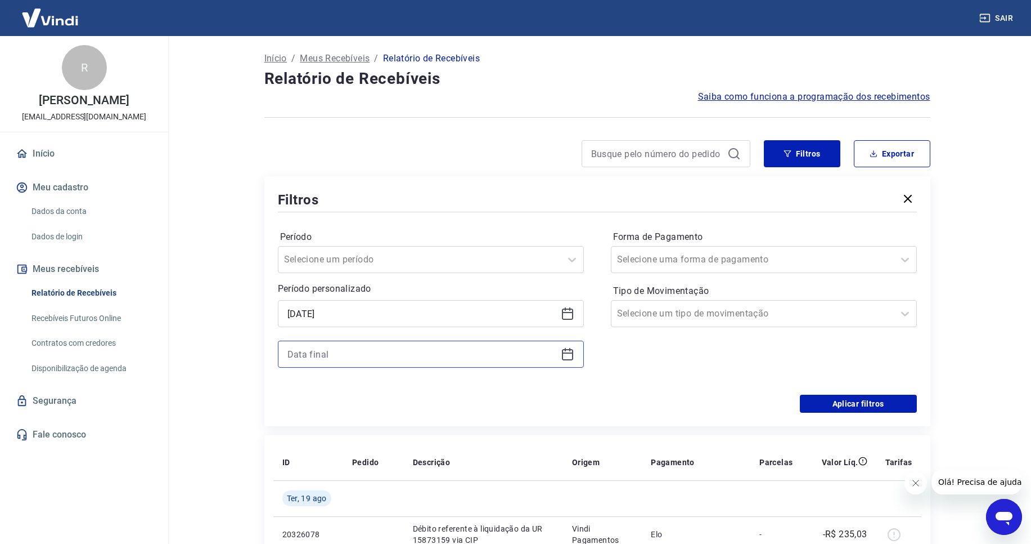
click at [427, 346] on input at bounding box center [422, 353] width 269 height 17
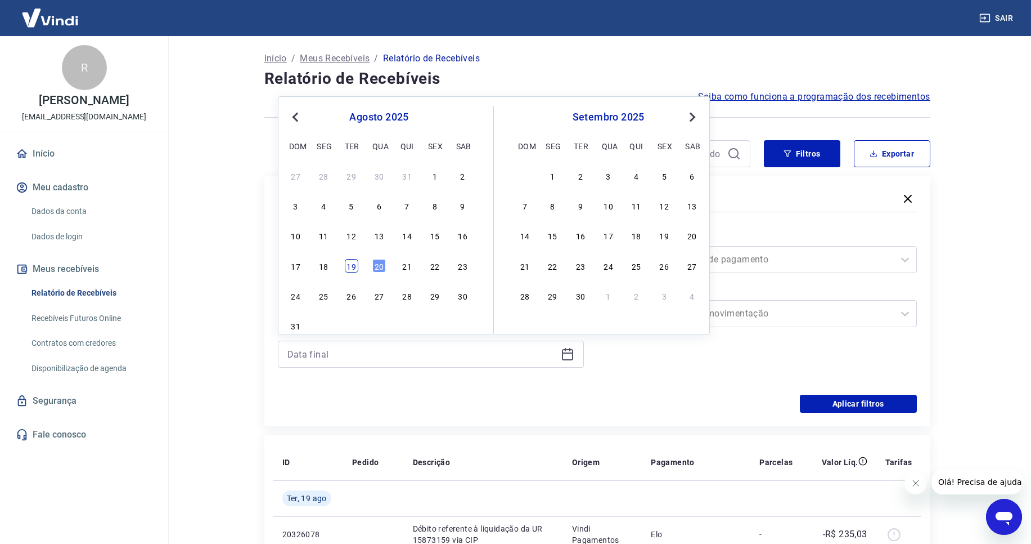
click at [349, 266] on div "19" at bounding box center [352, 266] width 14 height 14
type input "19/08/2025"
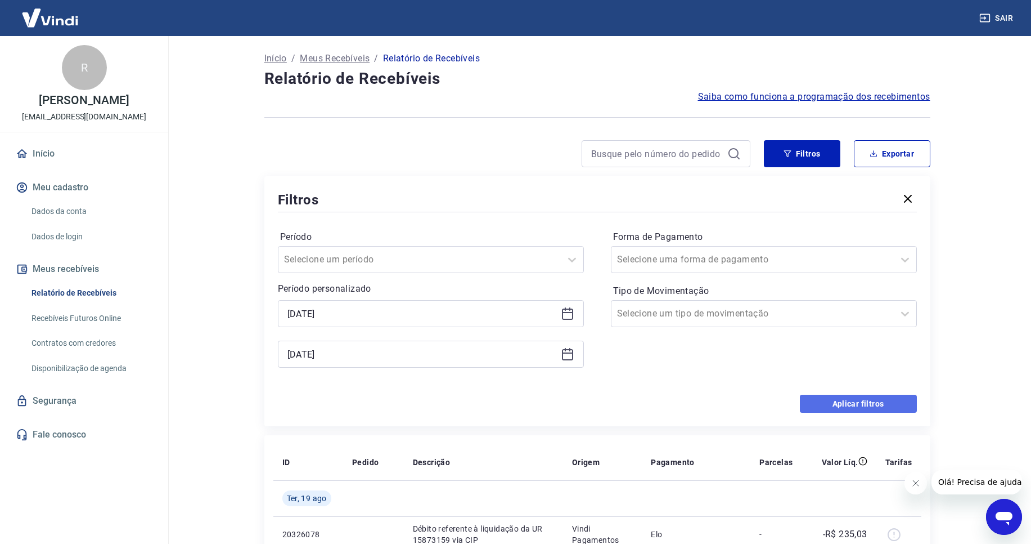
click at [874, 400] on button "Aplicar filtros" at bounding box center [858, 403] width 117 height 18
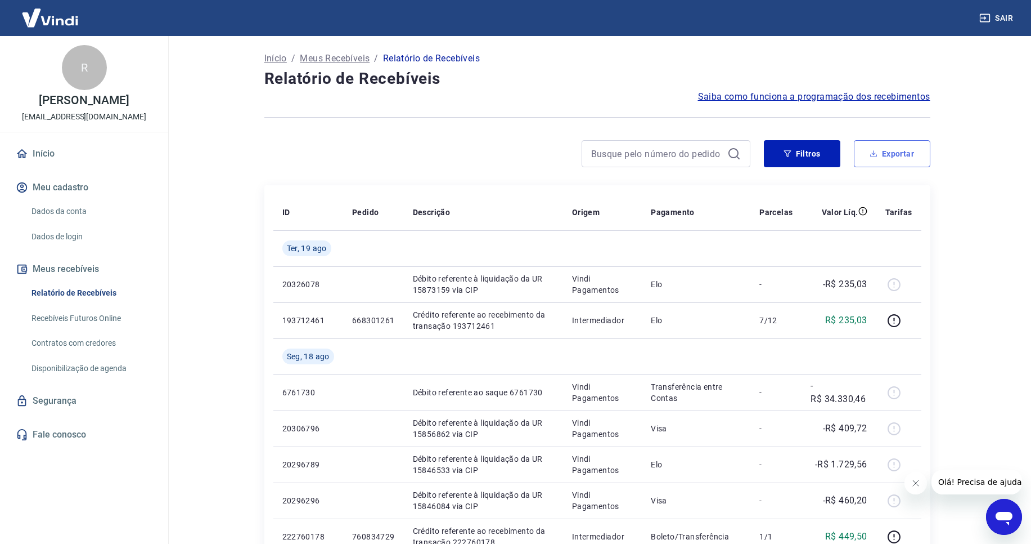
click at [883, 161] on button "Exportar" at bounding box center [892, 153] width 77 height 27
type input "13/08/2025"
type input "19/08/2025"
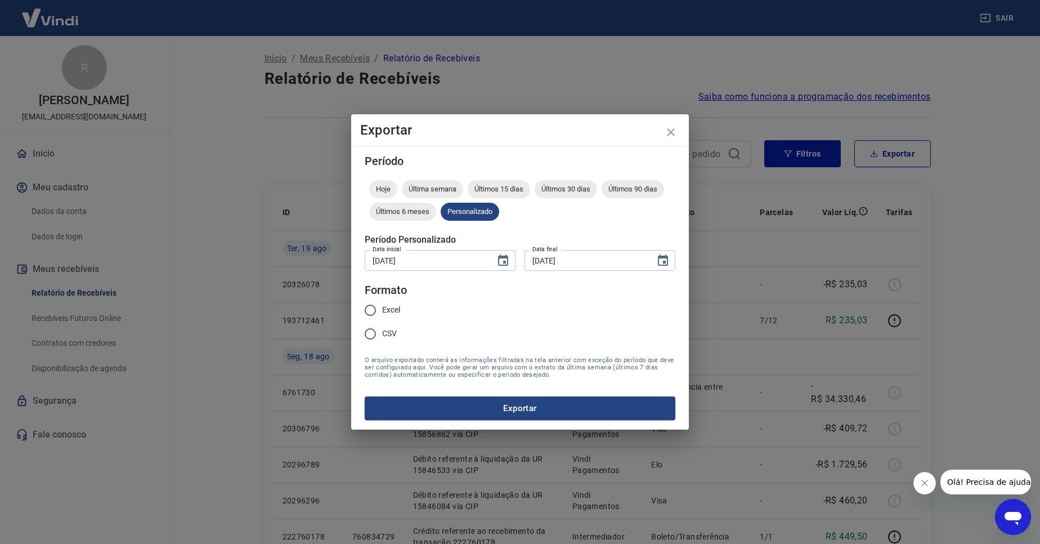
click at [394, 306] on span "Excel" at bounding box center [391, 310] width 18 height 12
click at [382, 306] on input "Excel" at bounding box center [370, 310] width 24 height 24
radio input "true"
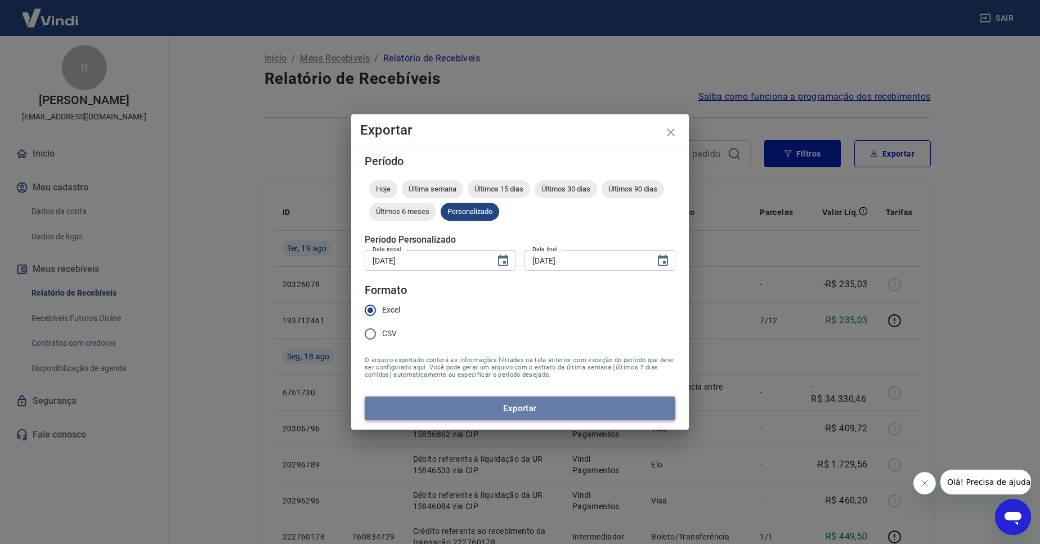
click at [543, 396] on button "Exportar" at bounding box center [520, 408] width 311 height 24
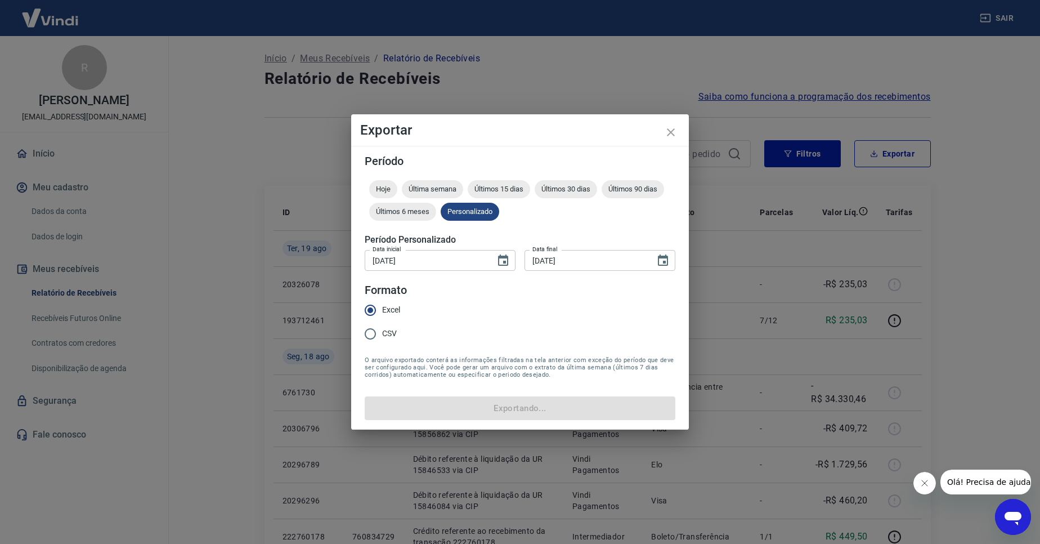
click at [563, 406] on form "Período Hoje Última semana Últimos 15 dias Últimos 30 dias Últimos 90 dias Últi…" at bounding box center [520, 287] width 311 height 264
